Goal: Find specific page/section: Find specific page/section

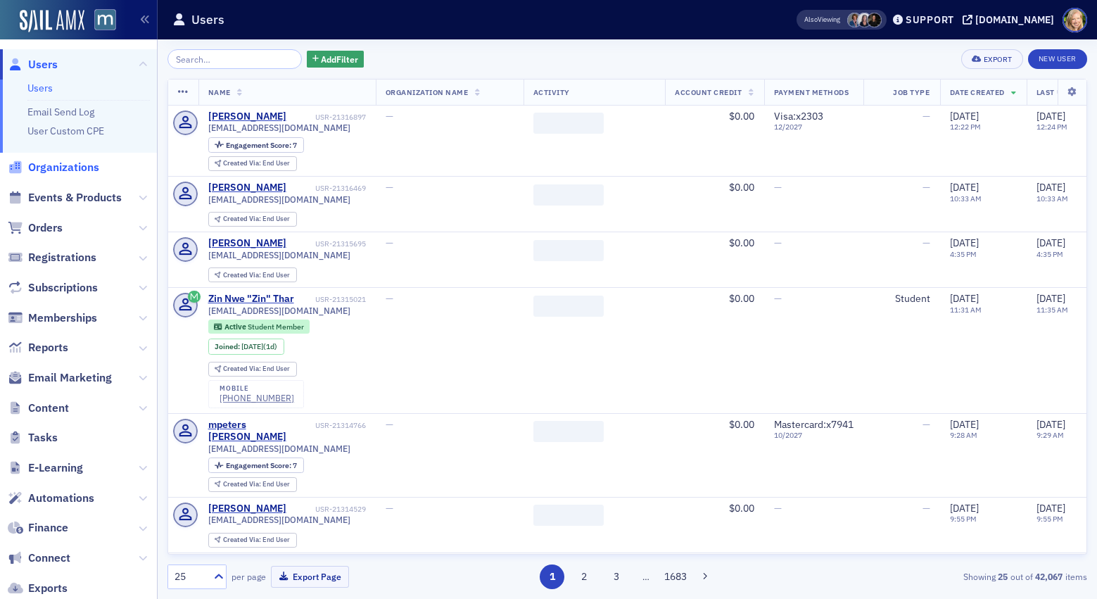
click at [64, 175] on span "Organizations" at bounding box center [63, 167] width 71 height 15
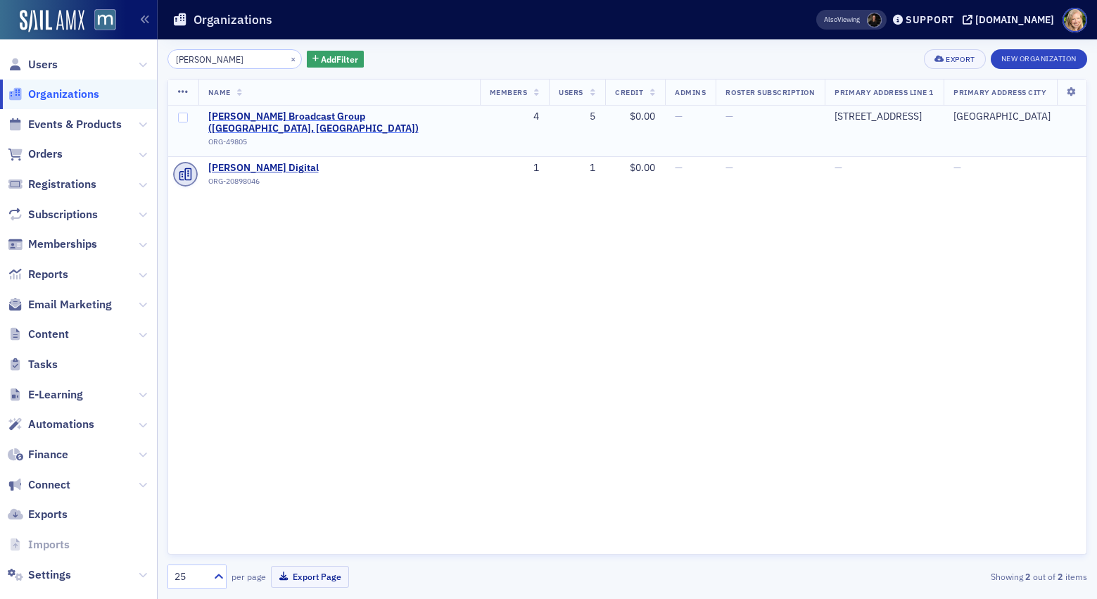
type input "[PERSON_NAME]"
click at [275, 121] on span "[PERSON_NAME] Broadcast Group ([GEOGRAPHIC_DATA], [GEOGRAPHIC_DATA])" at bounding box center [339, 122] width 262 height 25
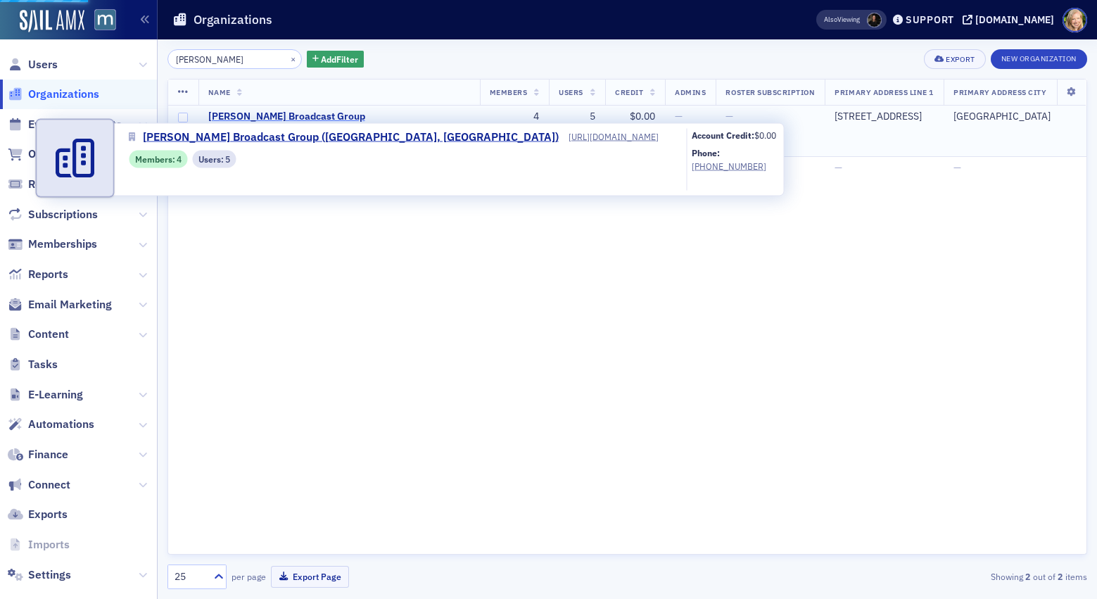
select select "US"
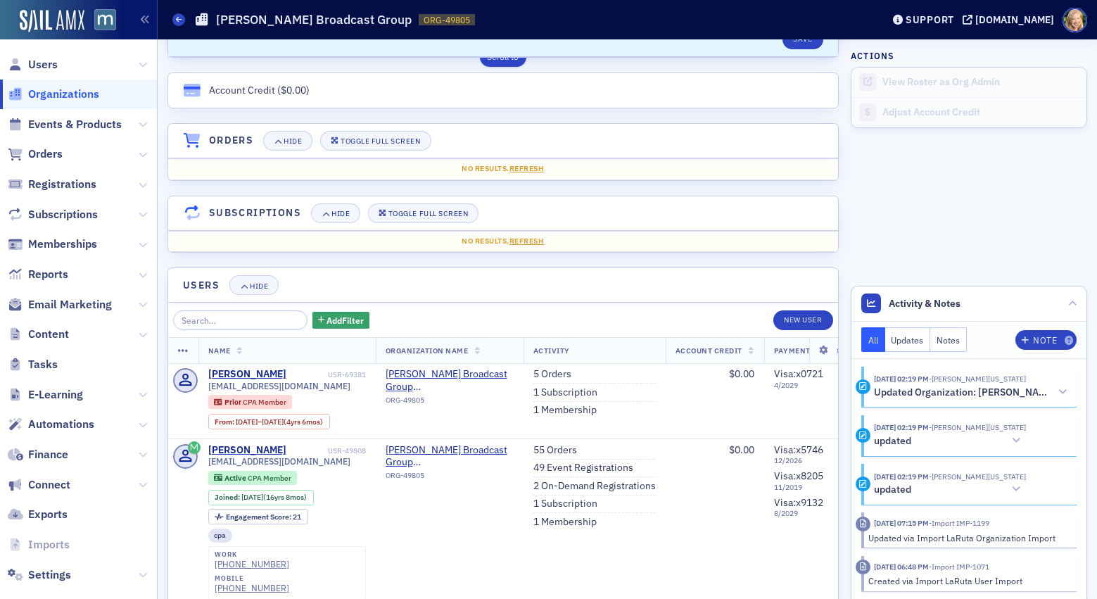
scroll to position [1031, 0]
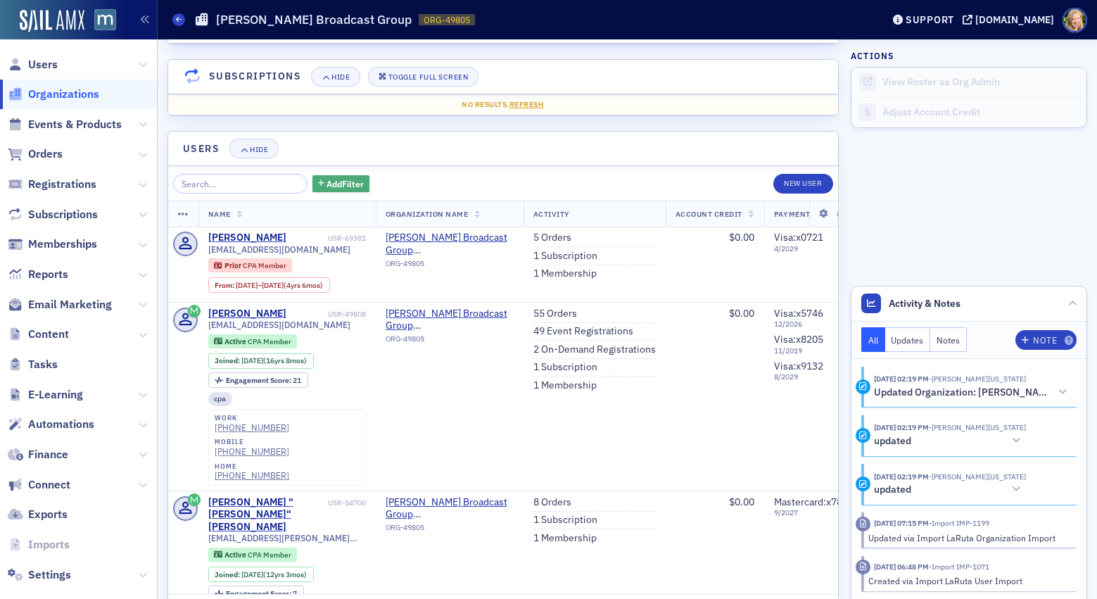
click at [327, 183] on span "Add Filter" at bounding box center [345, 183] width 37 height 13
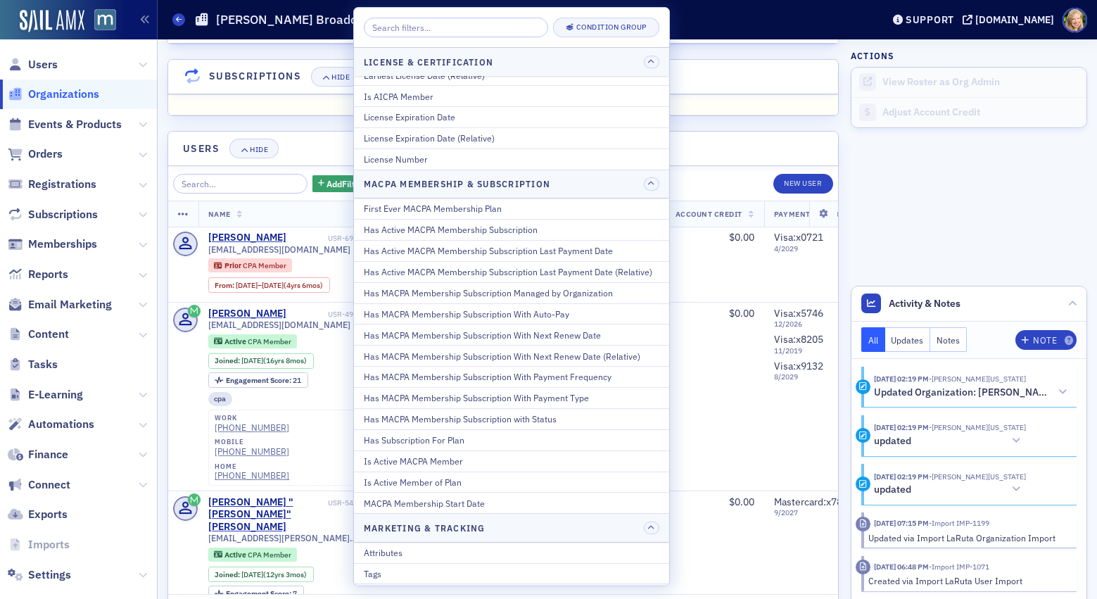
scroll to position [676, 0]
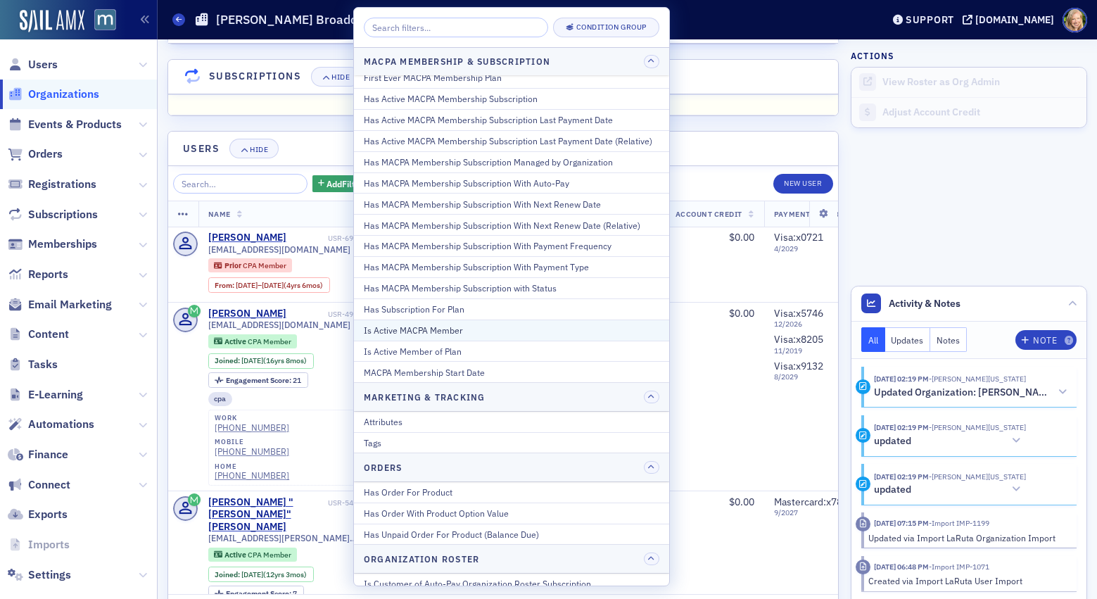
click at [453, 336] on div "Is Active MACPA Member" at bounding box center [512, 330] width 296 height 13
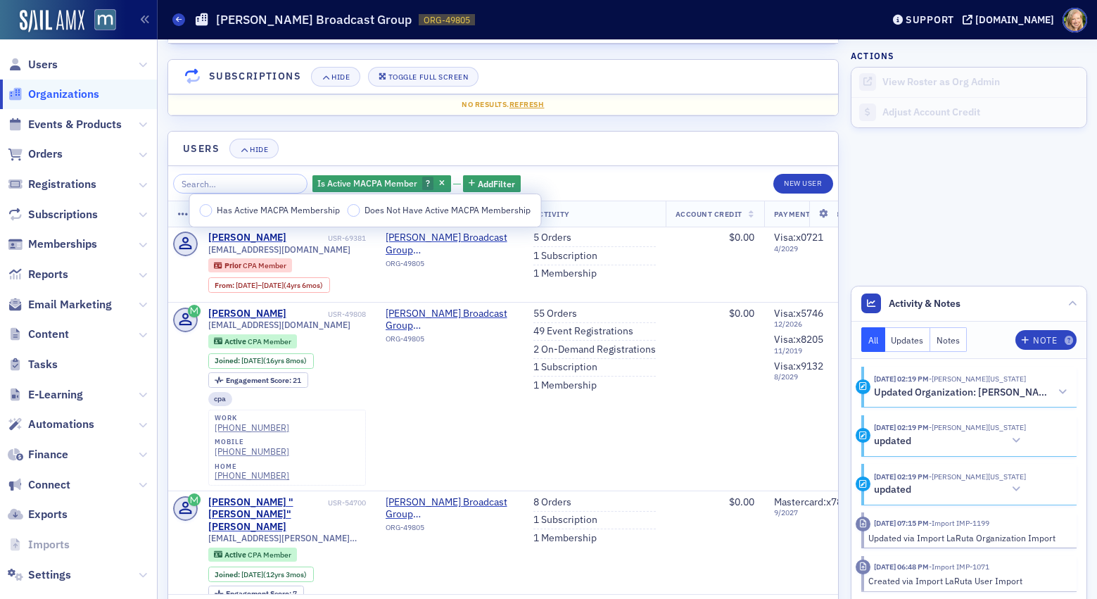
click at [286, 208] on span "Has Active MACPA Membership" at bounding box center [278, 209] width 123 height 11
click at [213, 208] on input "Has Active MACPA Membership" at bounding box center [206, 210] width 13 height 13
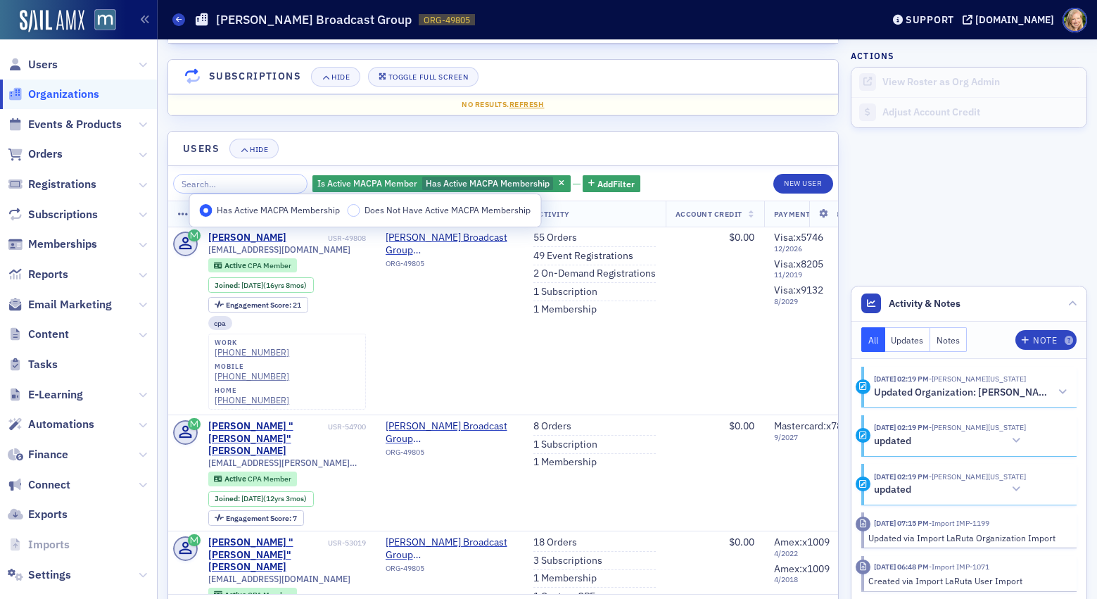
click at [630, 154] on header "Users Hide" at bounding box center [503, 149] width 670 height 34
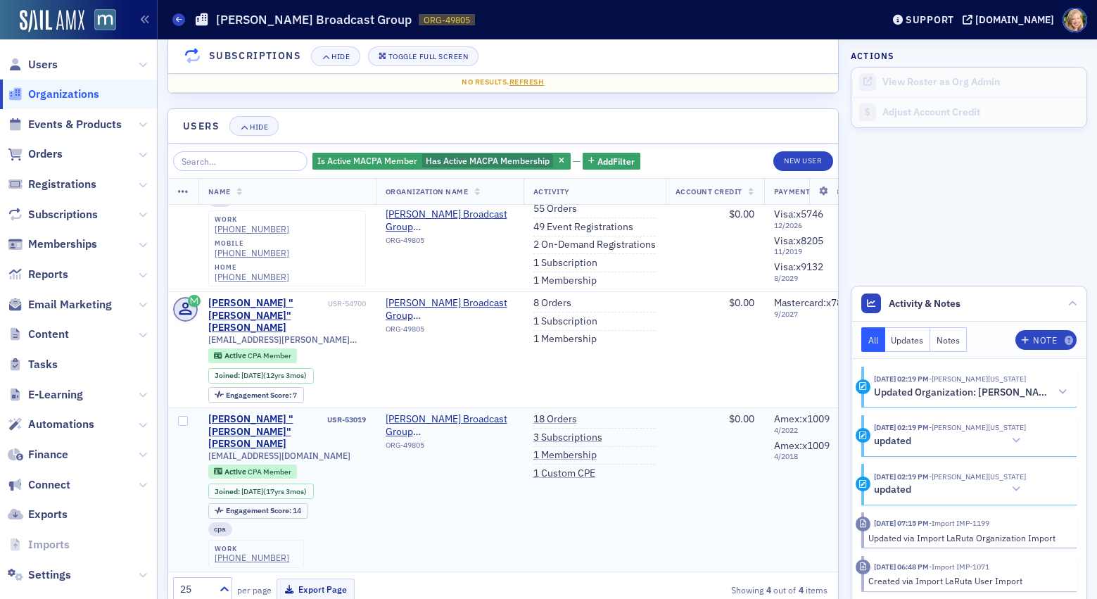
scroll to position [0, 0]
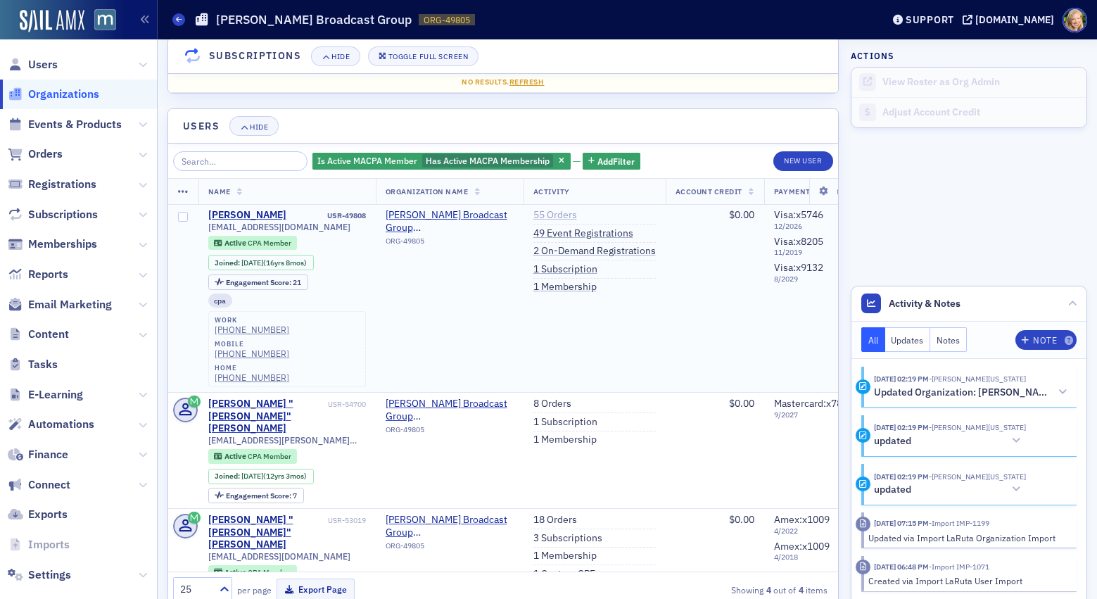
click at [558, 215] on link "55 Orders" at bounding box center [555, 215] width 44 height 13
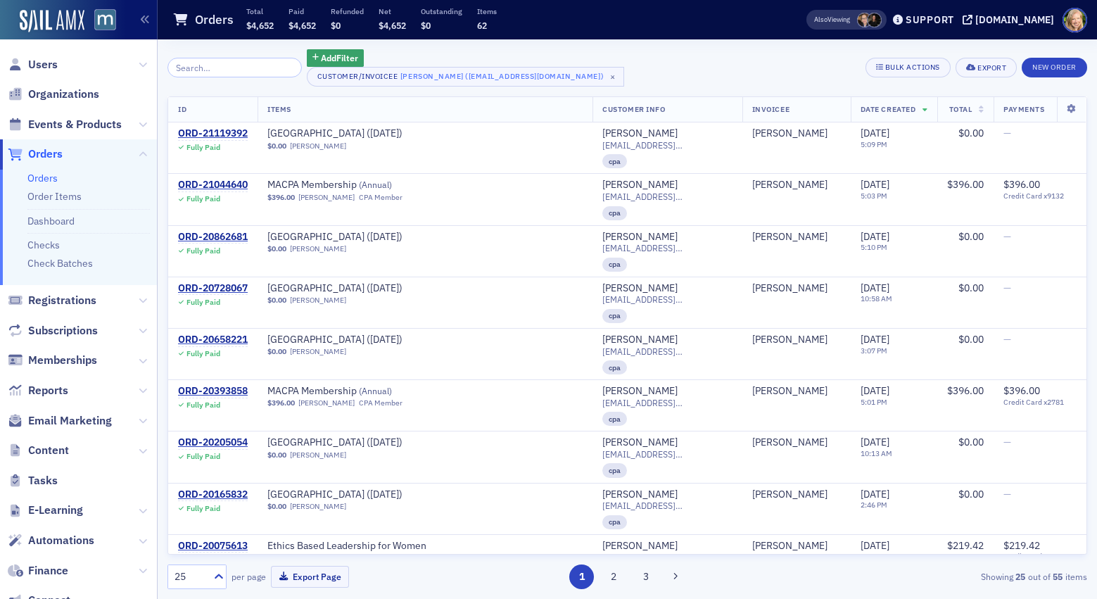
select select "US"
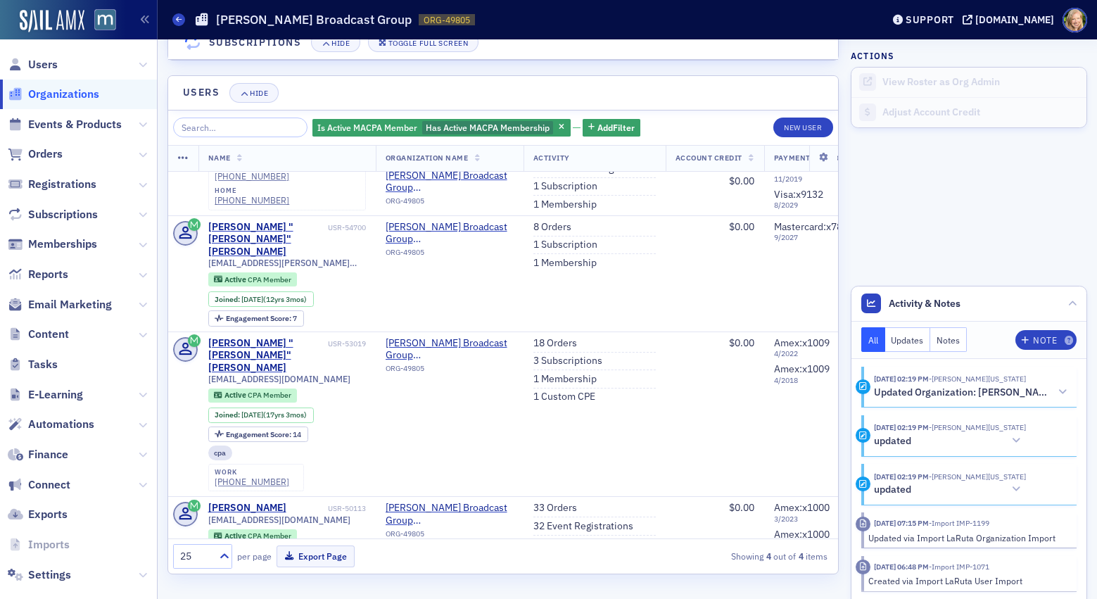
scroll to position [37, 0]
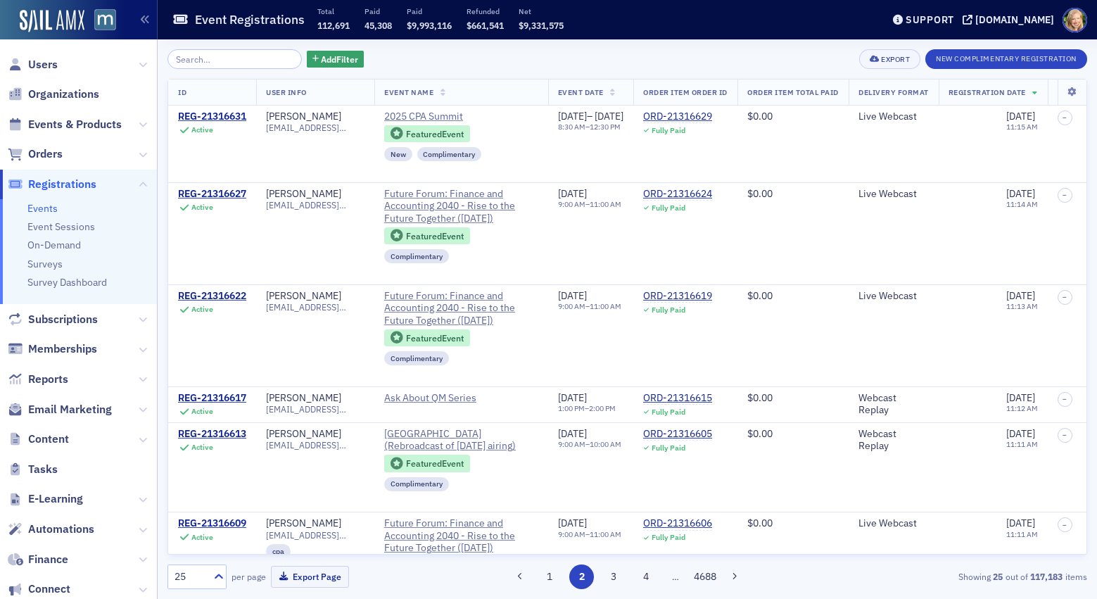
scroll to position [1553, 0]
